Goal: Check status: Check status

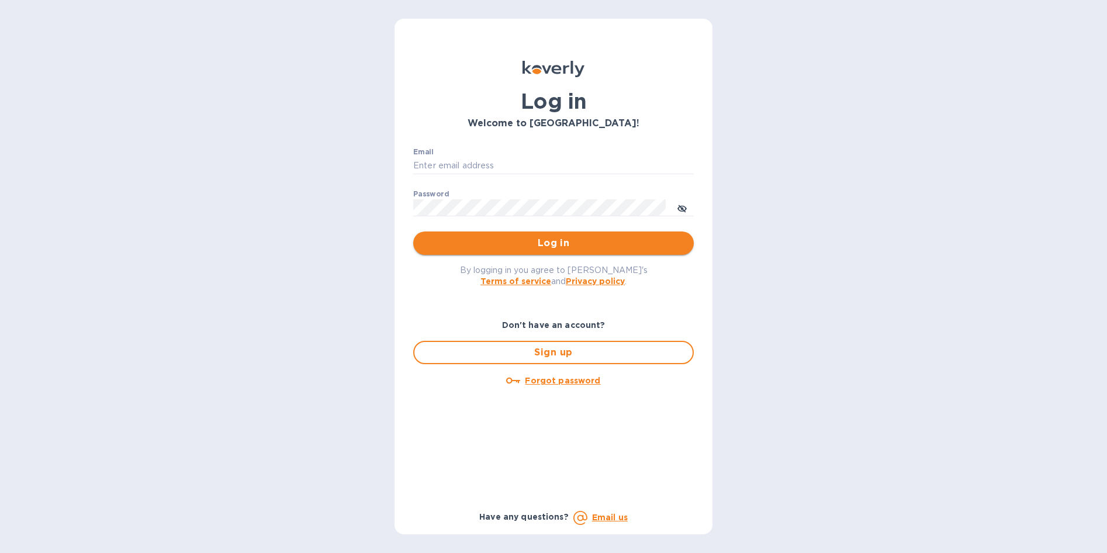
type input "[EMAIL_ADDRESS][DOMAIN_NAME]"
click at [557, 236] on span "Log in" at bounding box center [554, 243] width 262 height 14
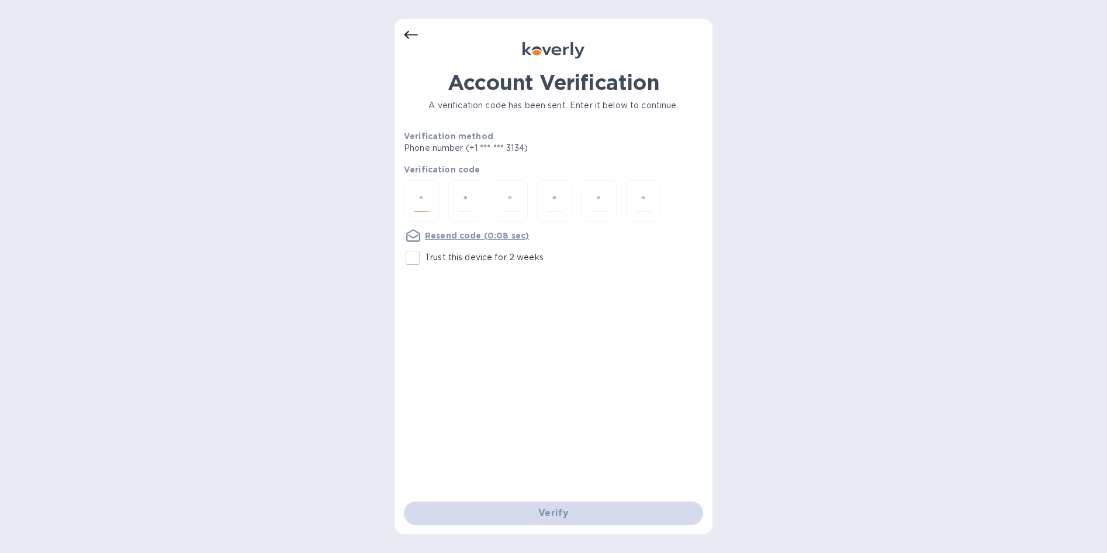
click at [420, 201] on input "number" at bounding box center [421, 201] width 15 height 22
type input "2"
type input "6"
type input "4"
type input "0"
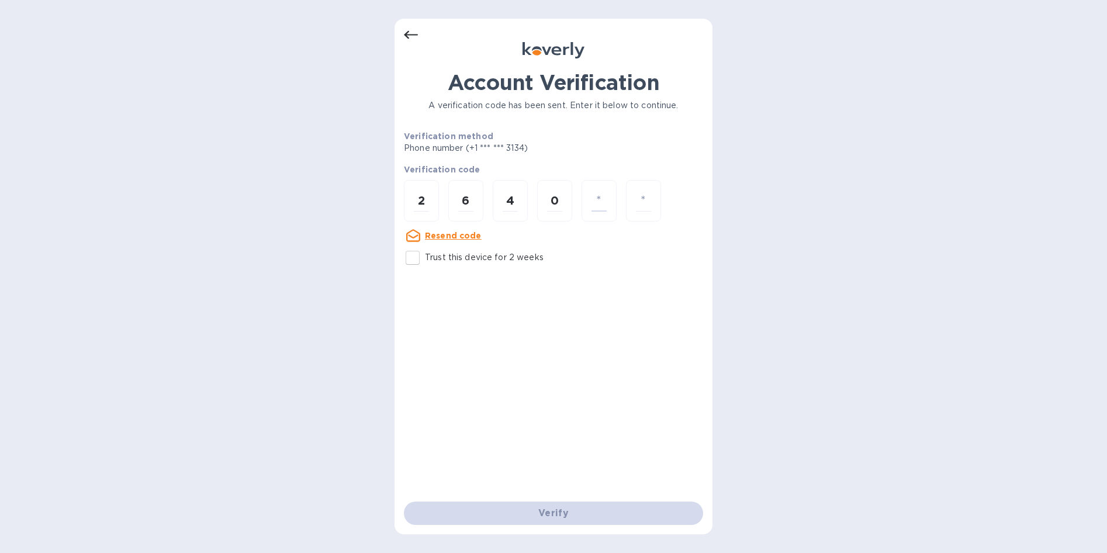
type input "3"
type input "4"
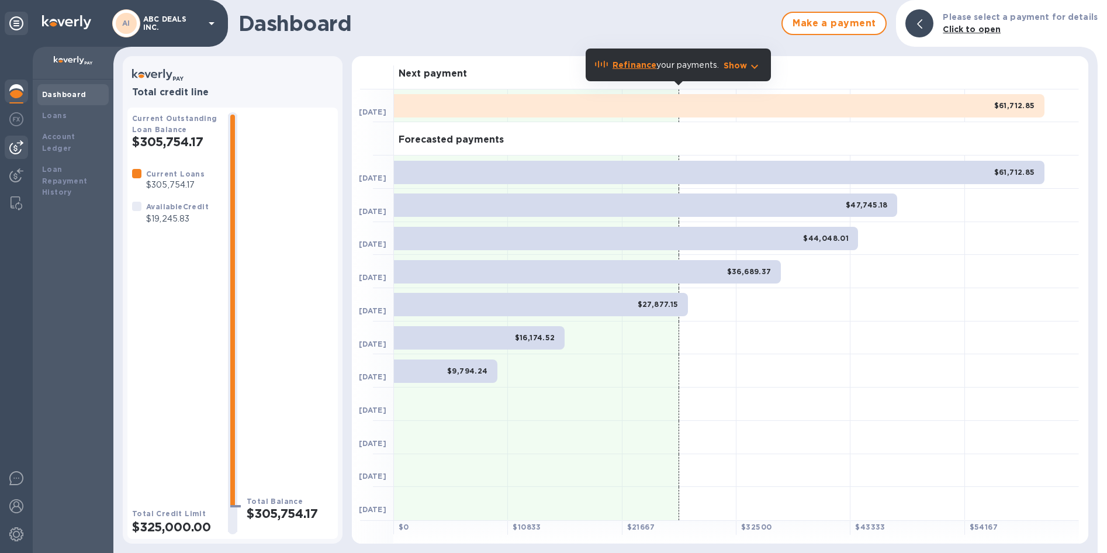
click at [16, 146] on img at bounding box center [16, 147] width 14 height 14
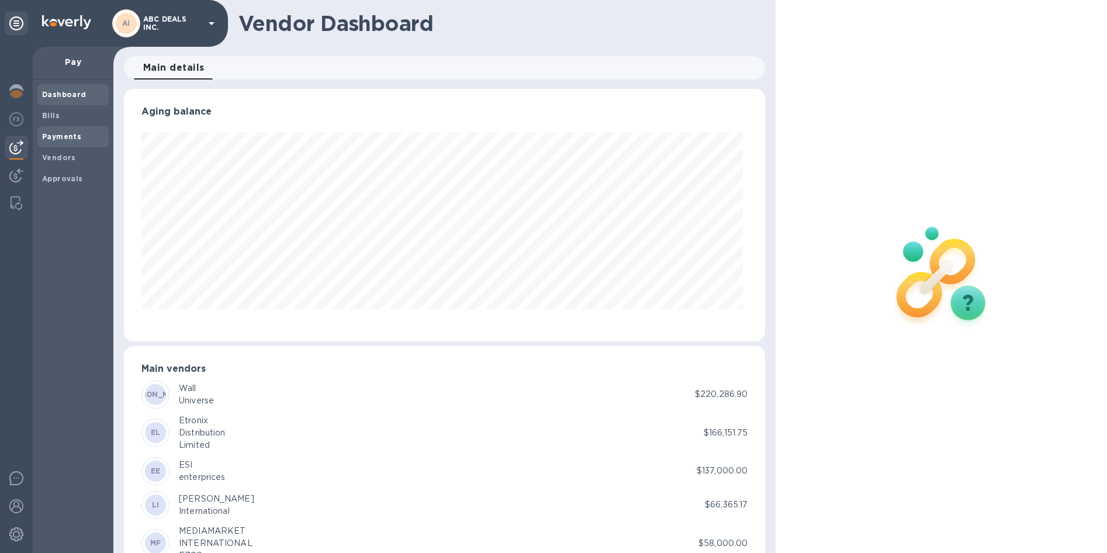
click at [56, 140] on b "Payments" at bounding box center [61, 136] width 39 height 9
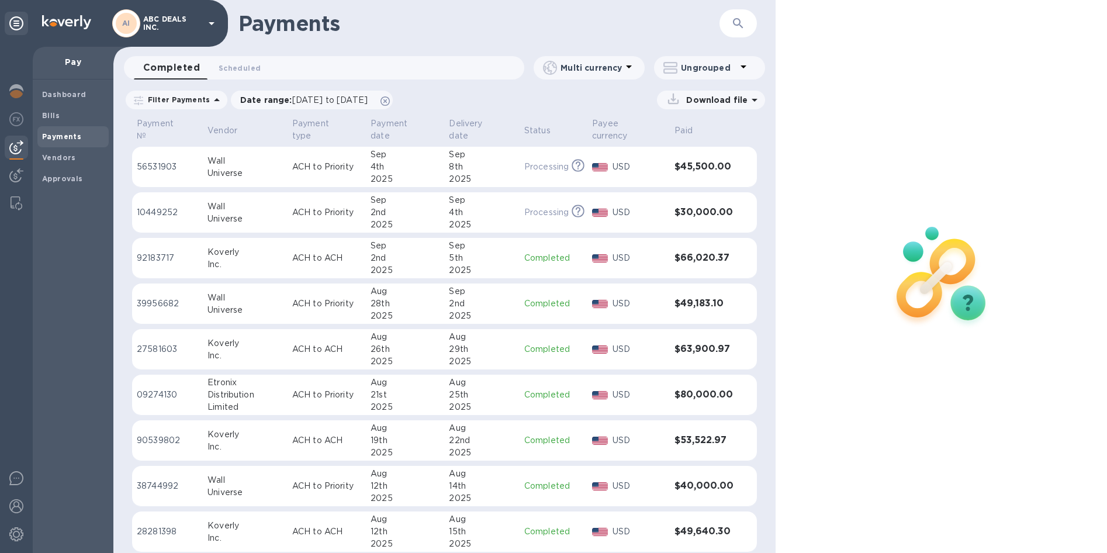
click at [474, 389] on div "25th" at bounding box center [481, 395] width 65 height 12
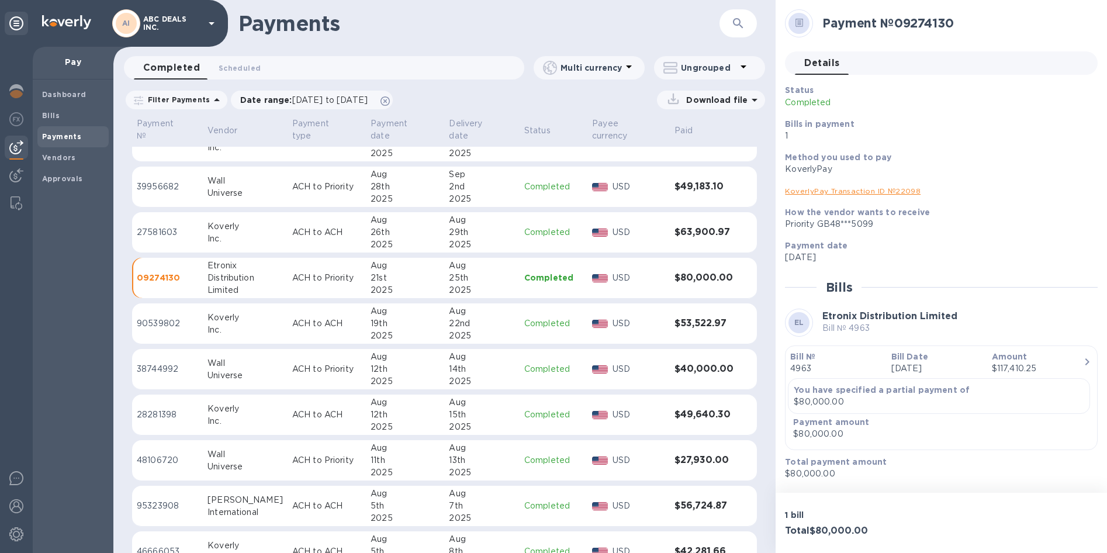
scroll to position [58, 0]
